Goal: Understand process/instructions: Learn how to perform a task or action

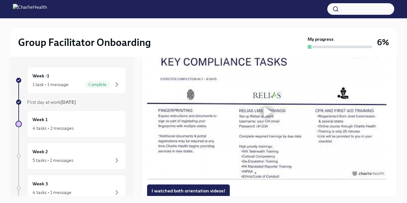
scroll to position [480, 0]
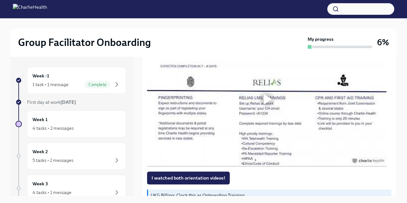
click at [268, 104] on div at bounding box center [268, 99] width 8 height 10
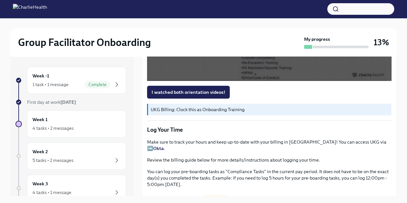
scroll to position [571, 0]
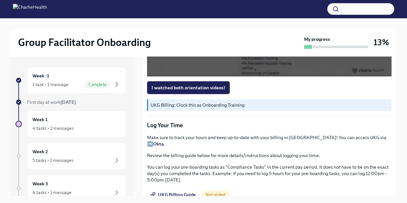
click at [176, 91] on span "I watched both orientation videos!" at bounding box center [188, 88] width 74 height 6
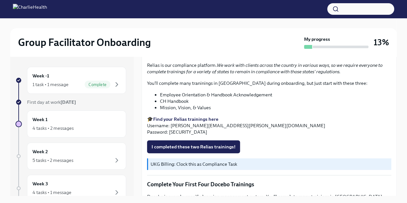
scroll to position [720, 0]
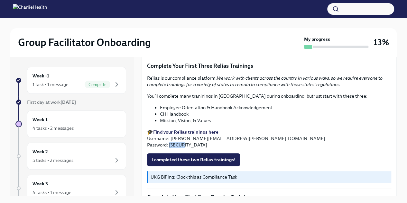
drag, startPoint x: 186, startPoint y: 145, endPoint x: 170, endPoint y: 146, distance: 16.4
click at [170, 146] on p "🎓 Find your Relias trainings here Username: [PERSON_NAME][EMAIL_ADDRESS][PERSON…" at bounding box center [269, 138] width 244 height 19
copy p "ch1234"
click at [177, 132] on strong "Find your Relias trainings here" at bounding box center [185, 132] width 65 height 6
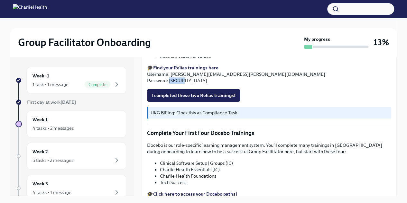
scroll to position [798, 0]
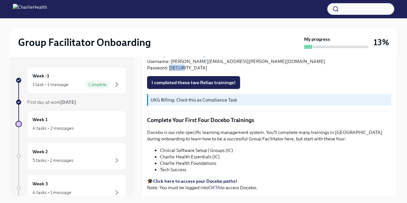
click at [208, 83] on span "I completed these two Relias trainings!" at bounding box center [193, 82] width 84 height 6
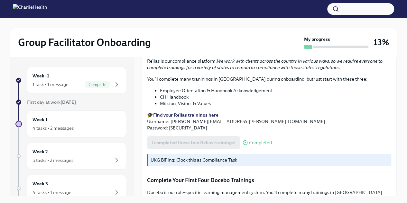
scroll to position [858, 0]
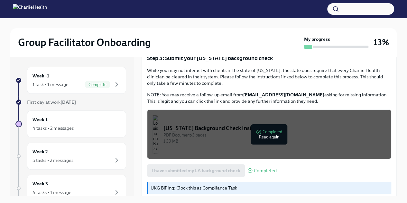
scroll to position [214, 0]
